Goal: Information Seeking & Learning: Learn about a topic

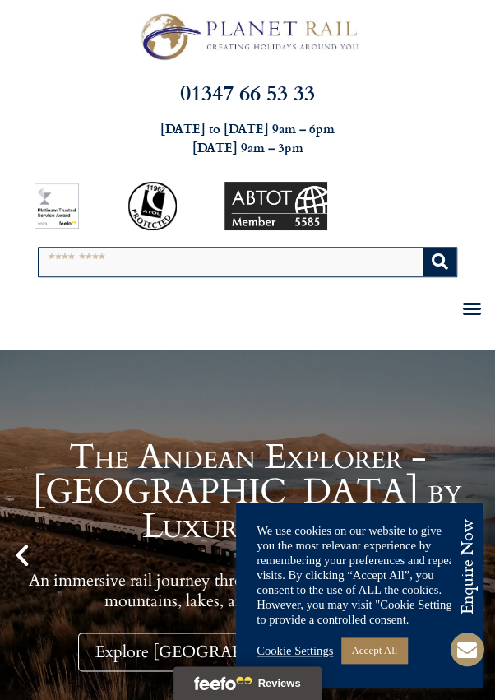
click at [402, 652] on link "Accept All" at bounding box center [374, 649] width 66 height 25
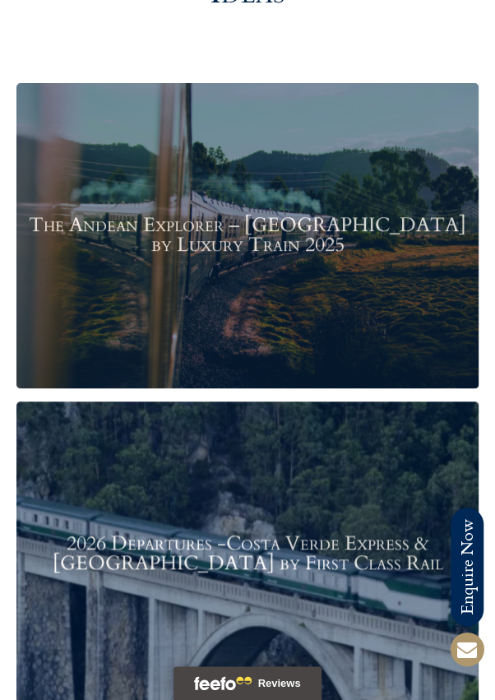
scroll to position [1791, 0]
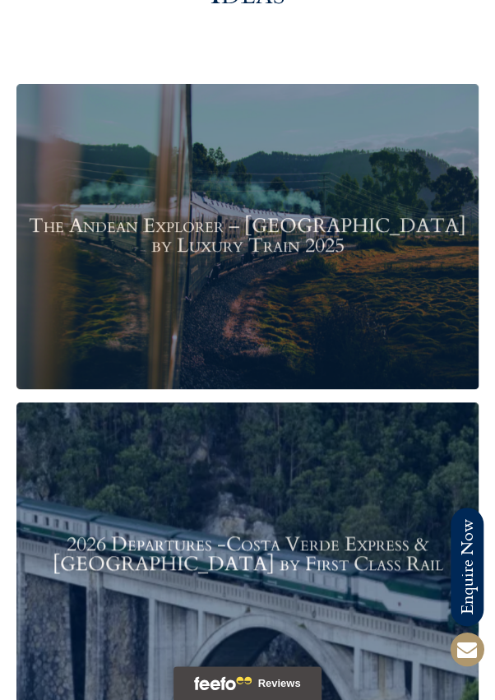
click at [280, 217] on h3 "The Andean Explorer – Peru by Luxury Train 2025" at bounding box center [248, 235] width 446 height 39
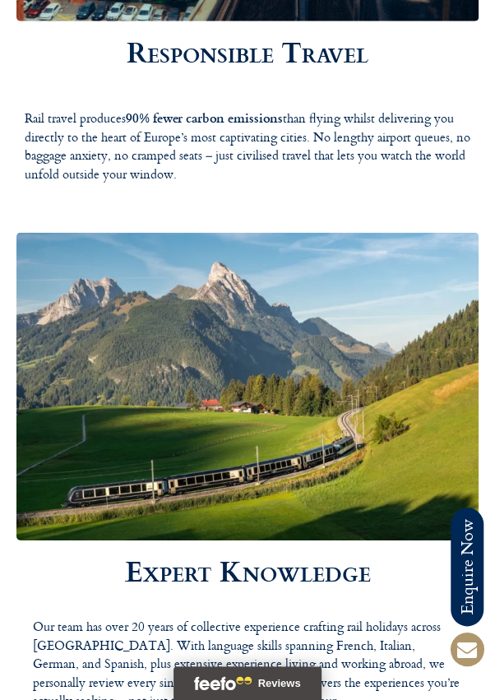
scroll to position [4319, 0]
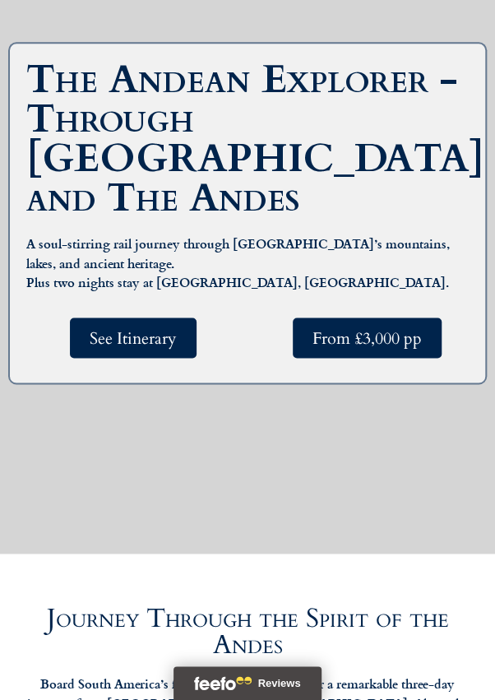
scroll to position [462, 0]
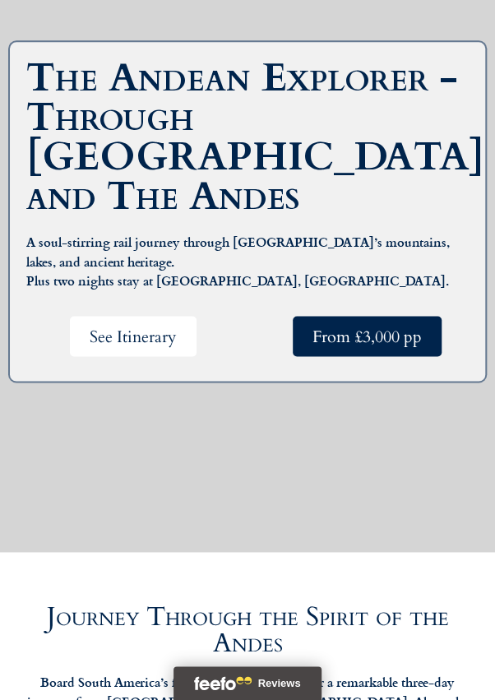
click at [173, 346] on span "See Itinerary" at bounding box center [133, 336] width 87 height 21
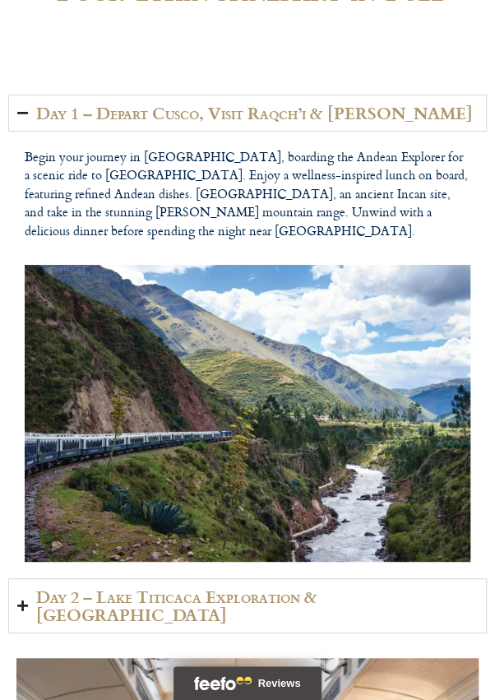
scroll to position [2995, 0]
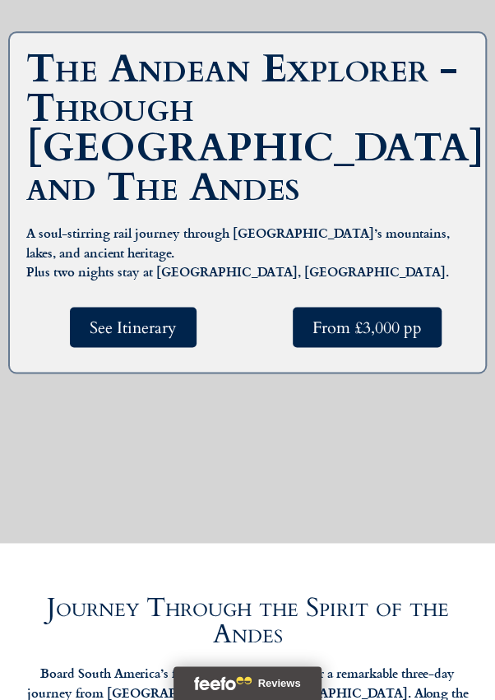
scroll to position [462, 0]
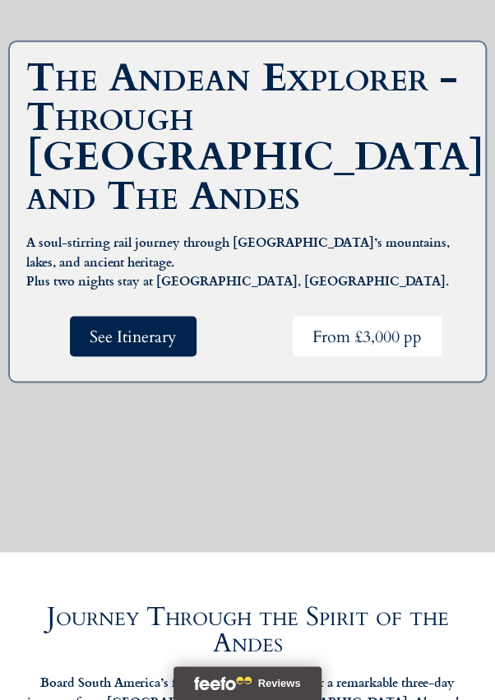
click at [362, 346] on span "From £3,000 pp" at bounding box center [367, 336] width 109 height 21
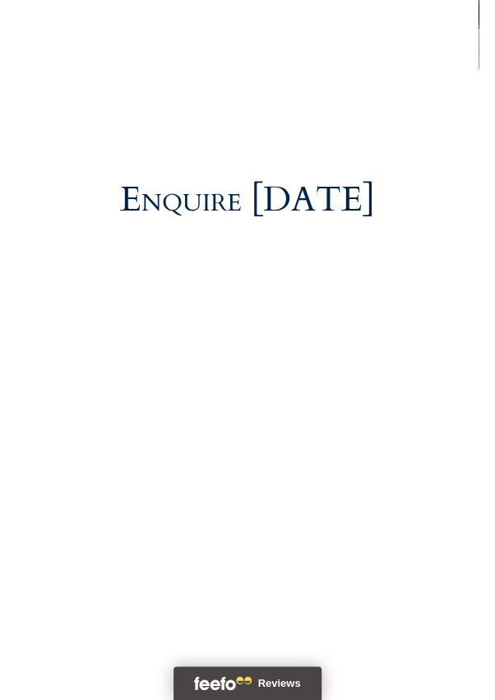
scroll to position [7799, 0]
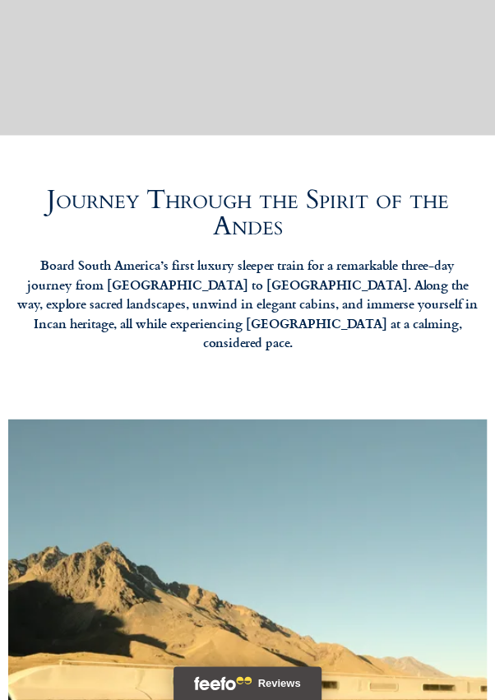
scroll to position [462, 0]
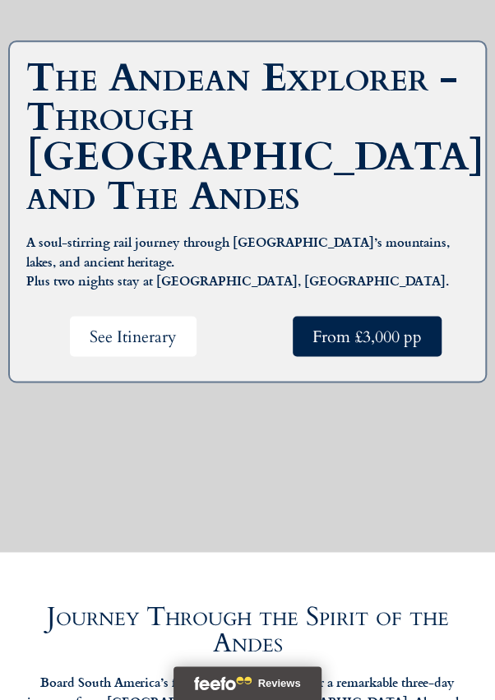
click at [172, 346] on span "See Itinerary" at bounding box center [133, 336] width 87 height 21
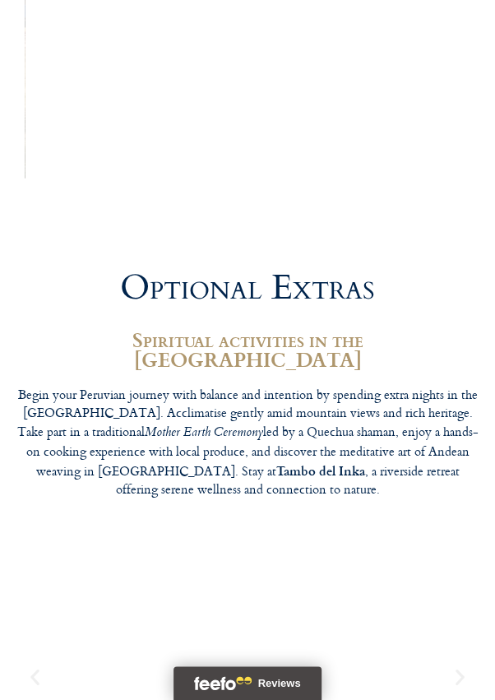
scroll to position [5723, 0]
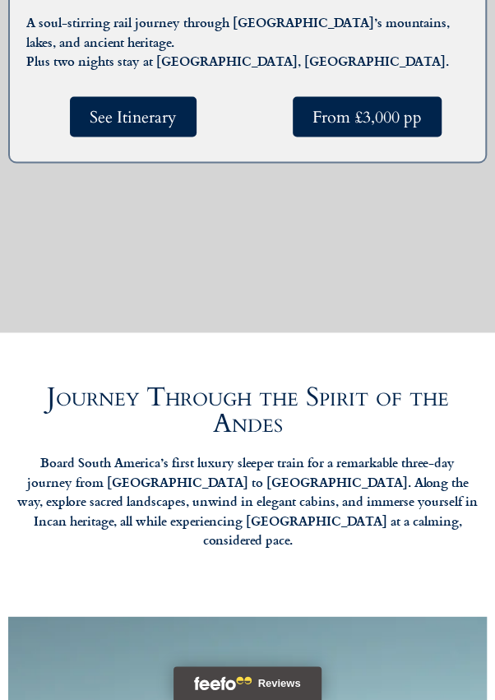
scroll to position [462, 0]
